Goal: Navigation & Orientation: Locate item on page

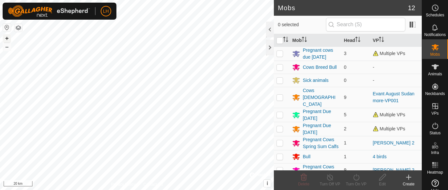
click at [5, 38] on button "+" at bounding box center [7, 38] width 8 height 8
click at [5, 37] on button "+" at bounding box center [7, 38] width 8 height 8
click at [5, 38] on button "+" at bounding box center [7, 38] width 8 height 8
click at [5, 39] on button "+" at bounding box center [7, 38] width 8 height 8
click at [5, 38] on button "+" at bounding box center [7, 38] width 8 height 8
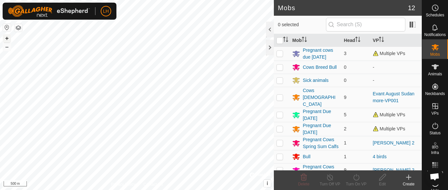
click at [5, 38] on button "+" at bounding box center [7, 38] width 8 height 8
